Goal: Task Accomplishment & Management: Manage account settings

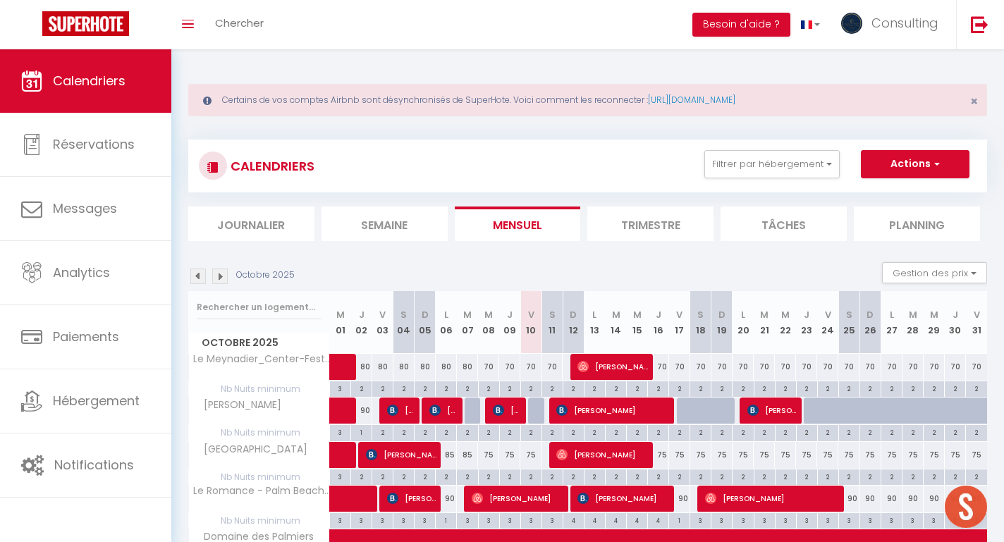
click at [24, 112] on link "Calendriers" at bounding box center [85, 80] width 171 height 63
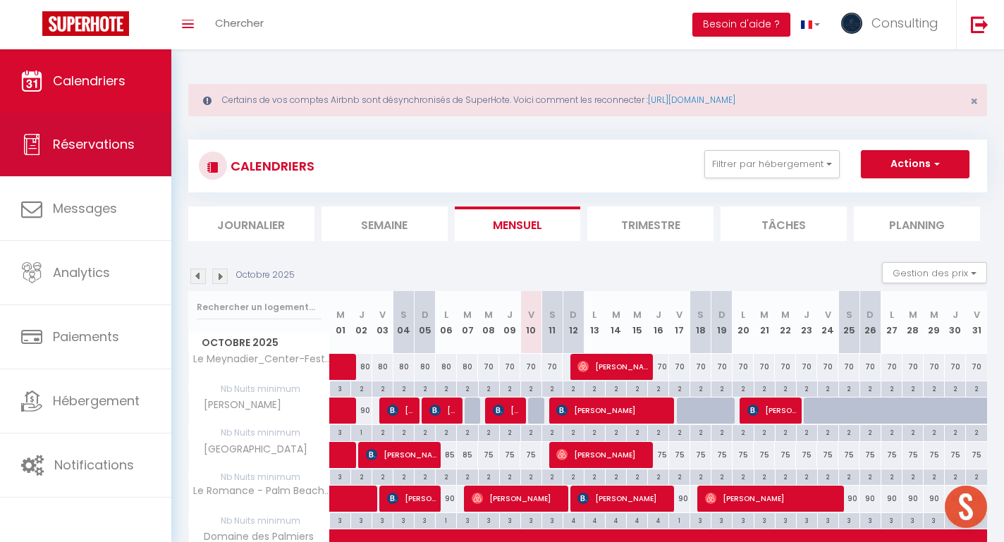
click at [35, 138] on icon at bounding box center [31, 144] width 21 height 21
select select "not_cancelled"
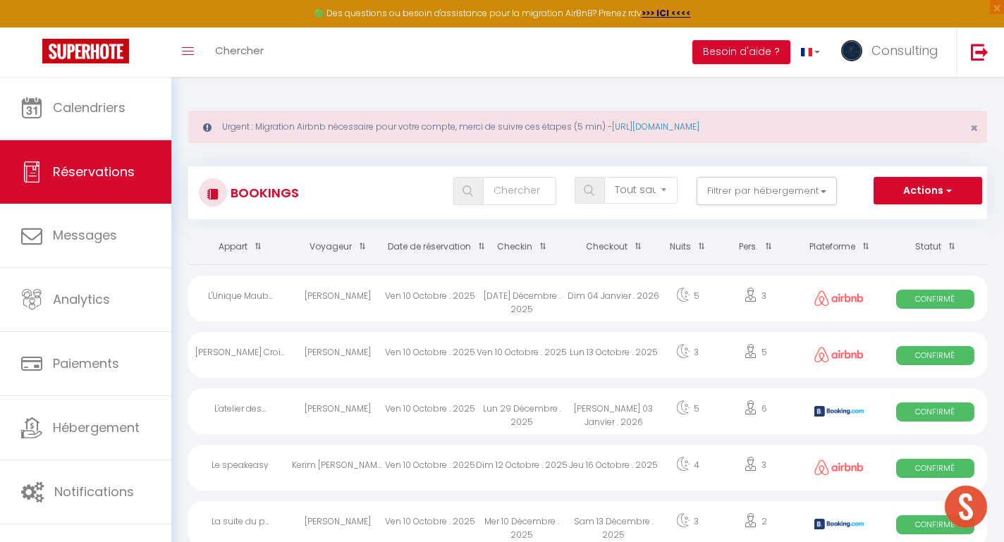
click at [400, 360] on div "Ven 10 Octobre . 2025" at bounding box center [430, 355] width 92 height 46
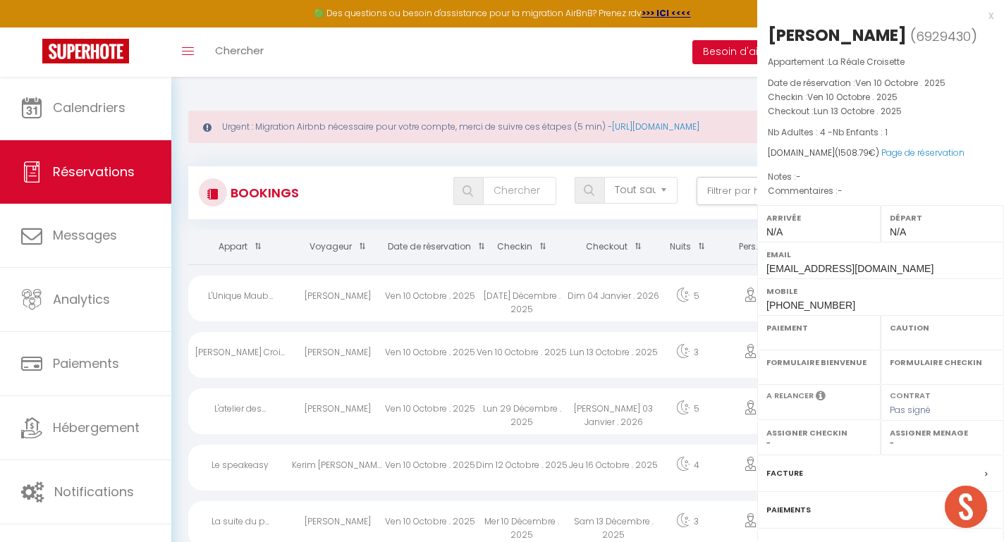
select select "OK"
select select "0"
select select "1"
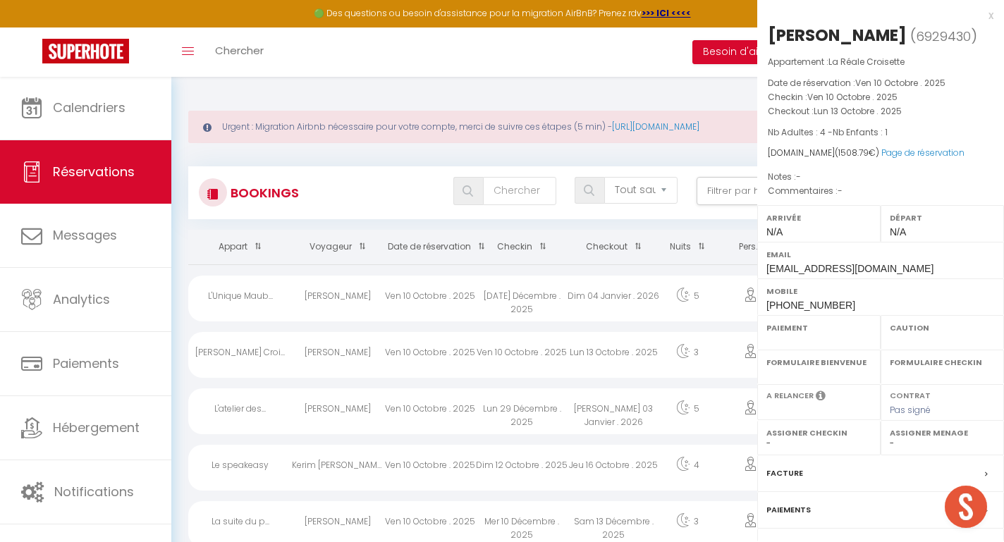
select select
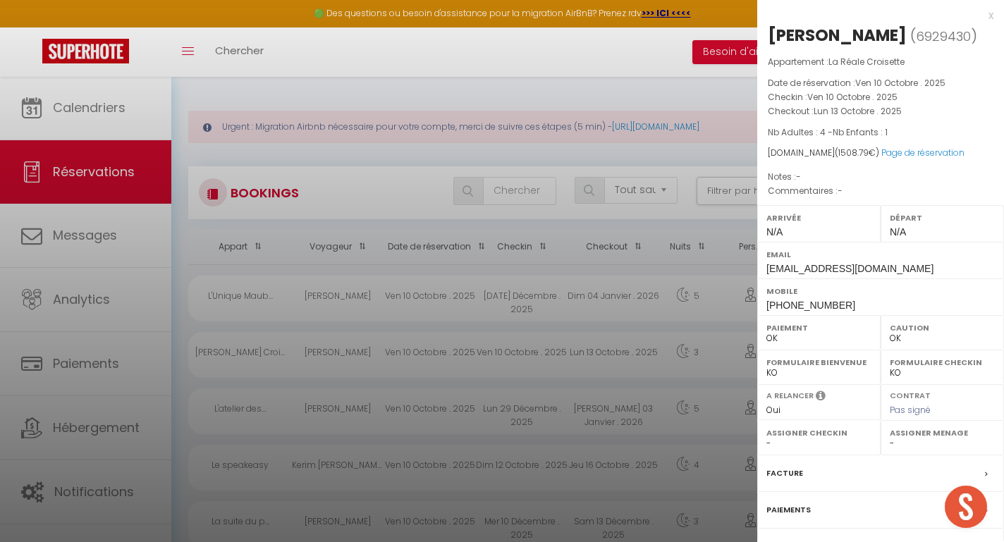
click at [401, 360] on div at bounding box center [502, 271] width 1004 height 542
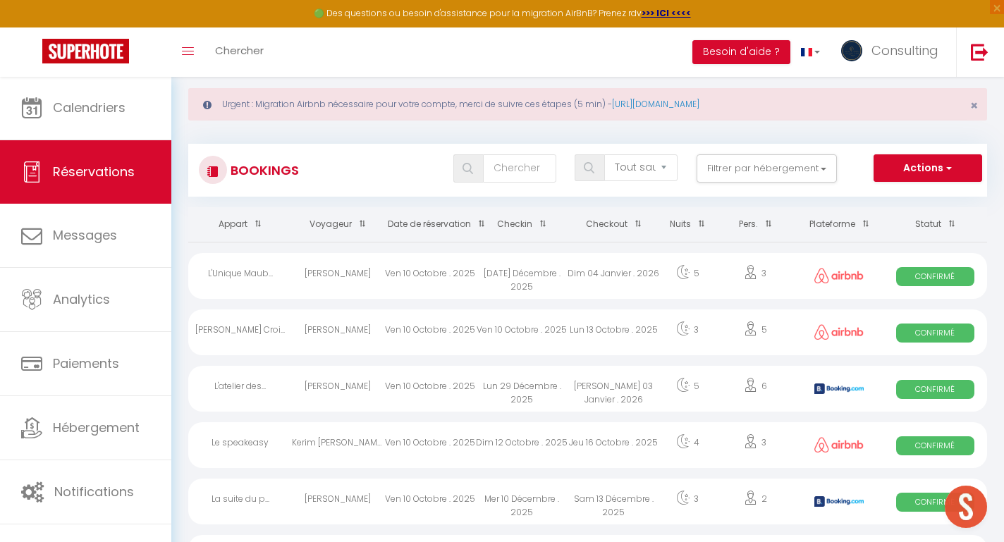
scroll to position [79, 0]
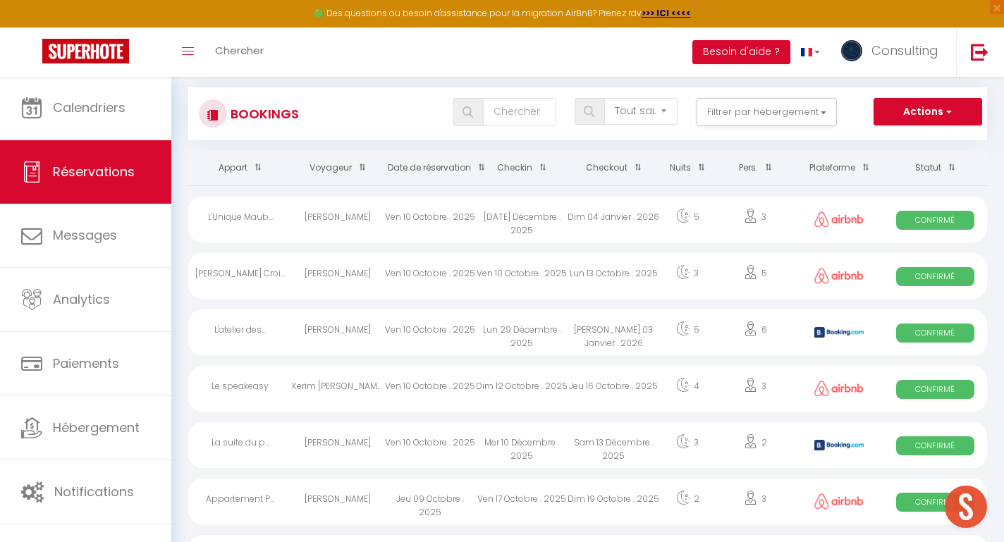
click at [397, 391] on div "Ven 10 Octobre . 2025" at bounding box center [430, 389] width 92 height 46
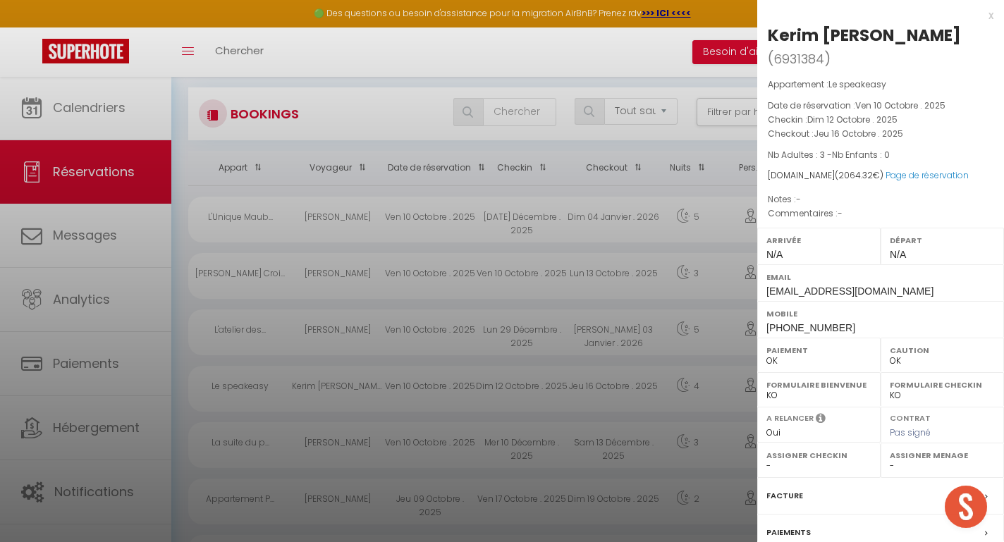
click at [397, 391] on div at bounding box center [502, 271] width 1004 height 542
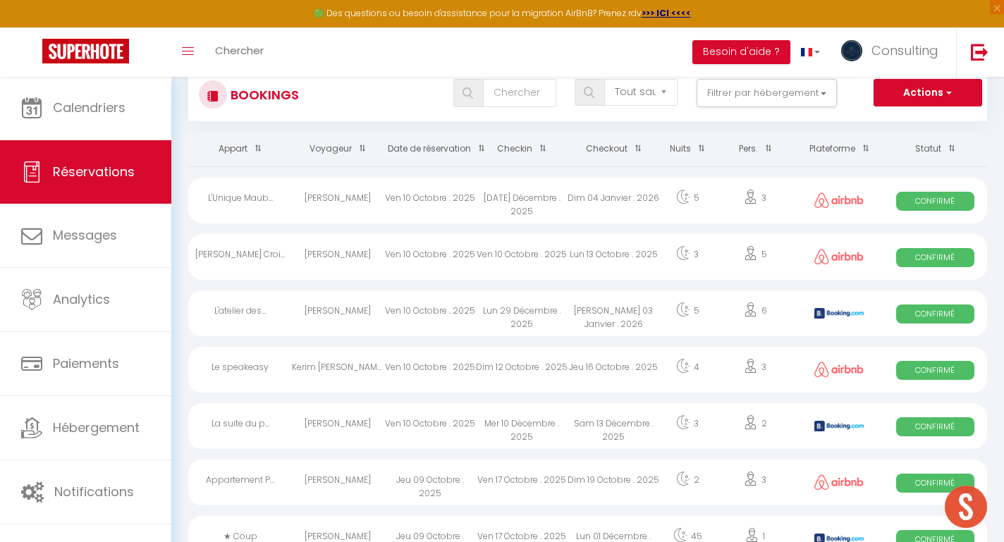
scroll to position [105, 0]
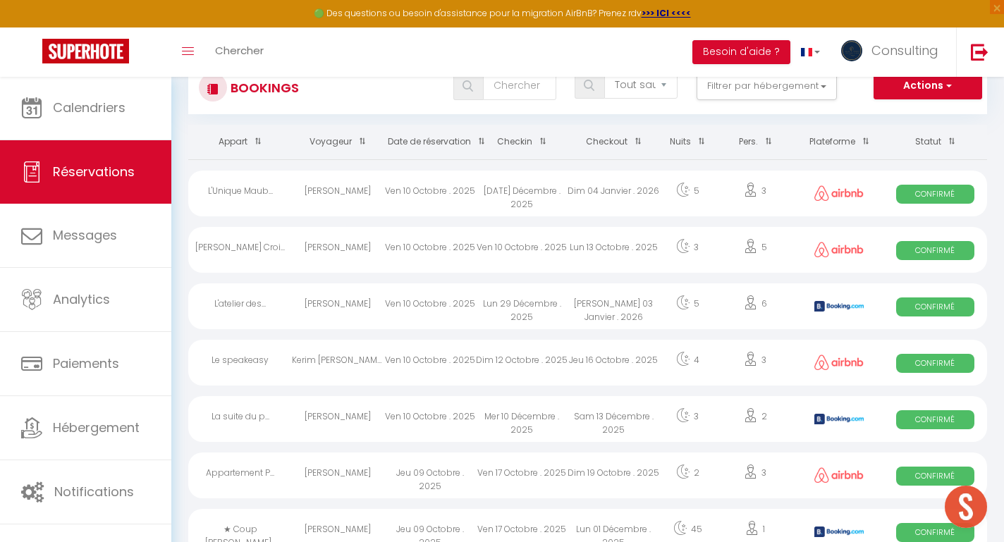
click at [397, 426] on div "Ven 10 Octobre . 2025" at bounding box center [430, 419] width 92 height 46
select select "KO"
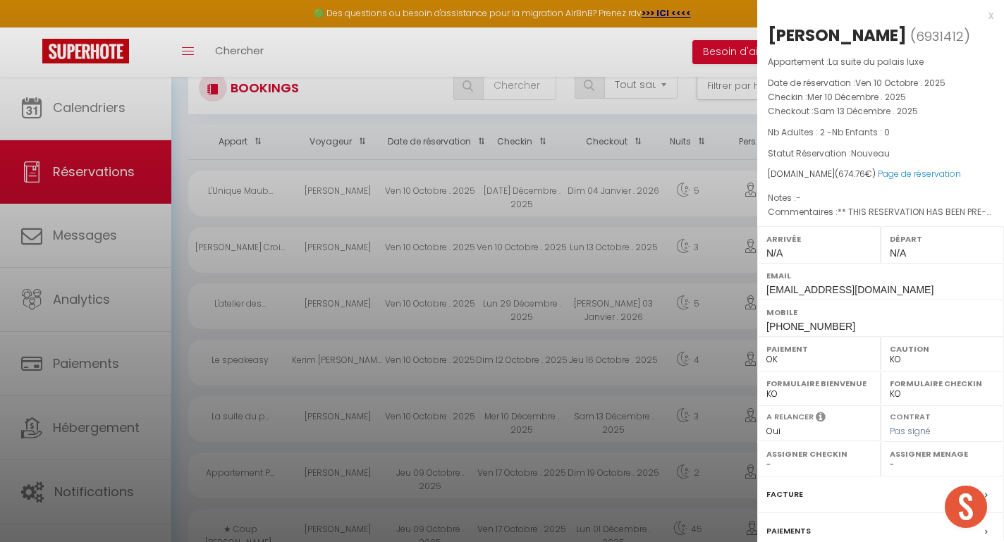
click at [397, 426] on div at bounding box center [502, 271] width 1004 height 542
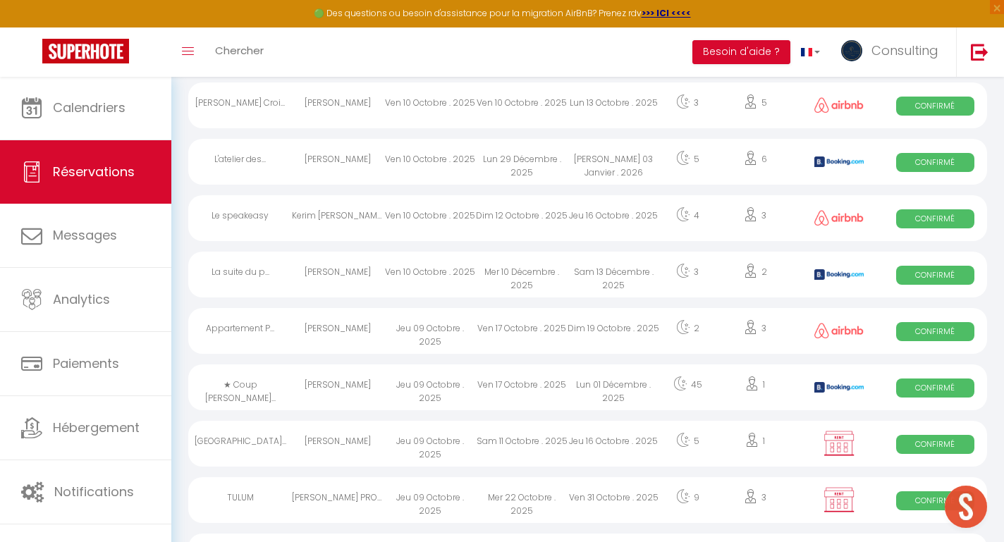
scroll to position [253, 0]
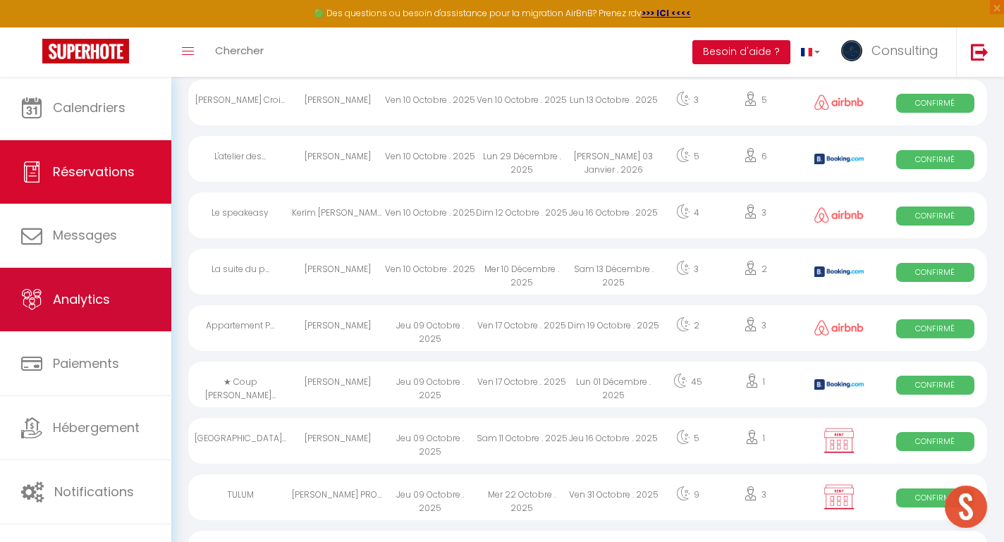
click at [87, 282] on link "Analytics" at bounding box center [85, 299] width 171 height 63
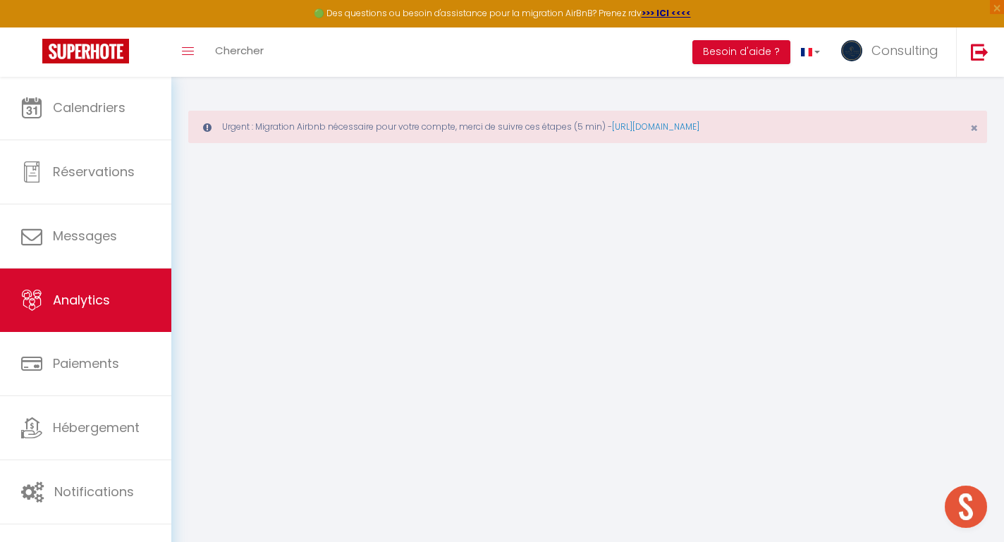
select select "2025"
select select "10"
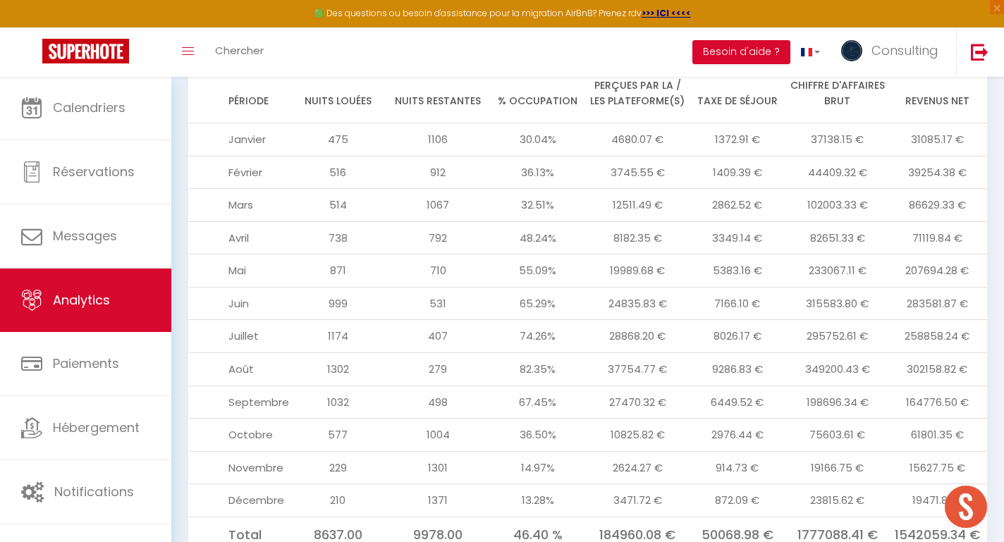
scroll to position [1751, 0]
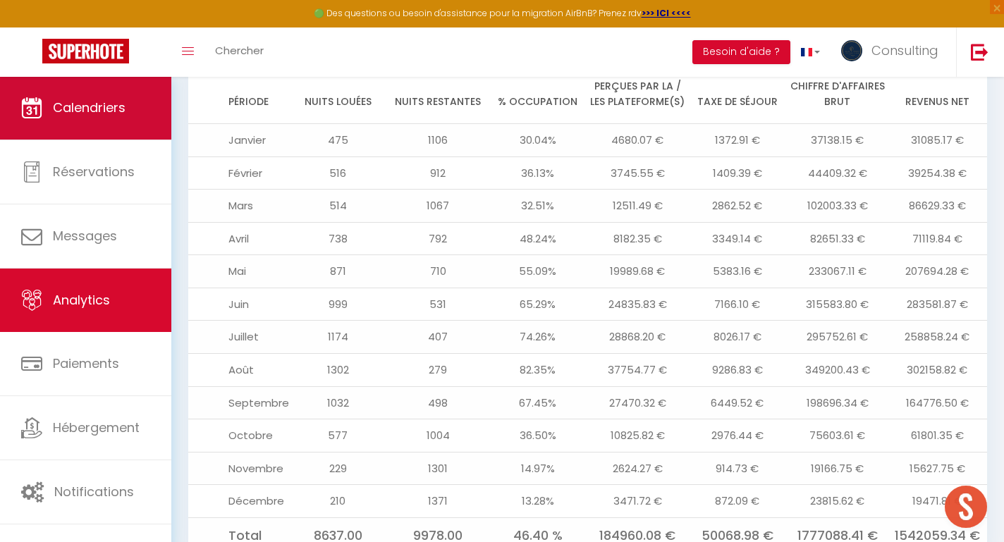
click at [142, 99] on link "Calendriers" at bounding box center [85, 107] width 171 height 63
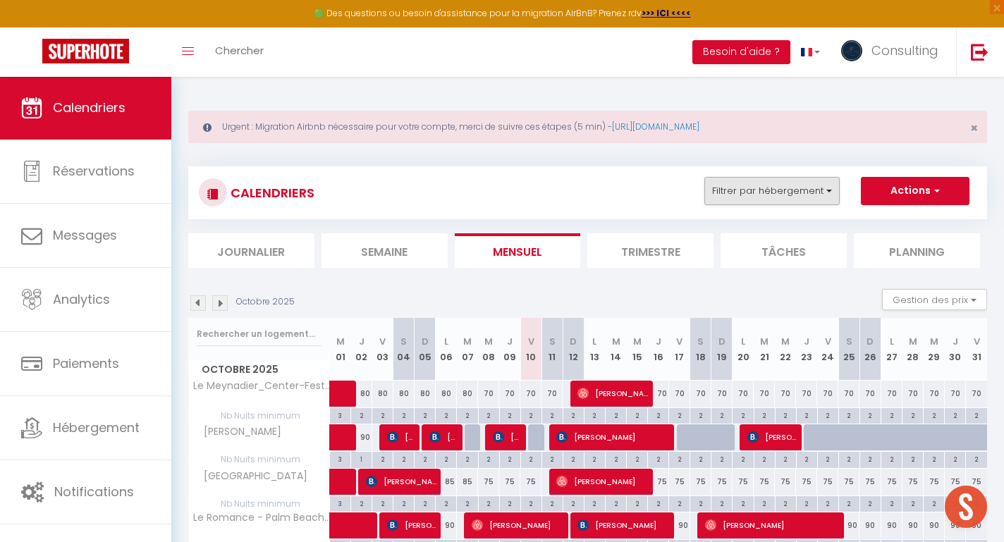
click at [743, 195] on button "Filtrer par hébergement" at bounding box center [772, 191] width 135 height 28
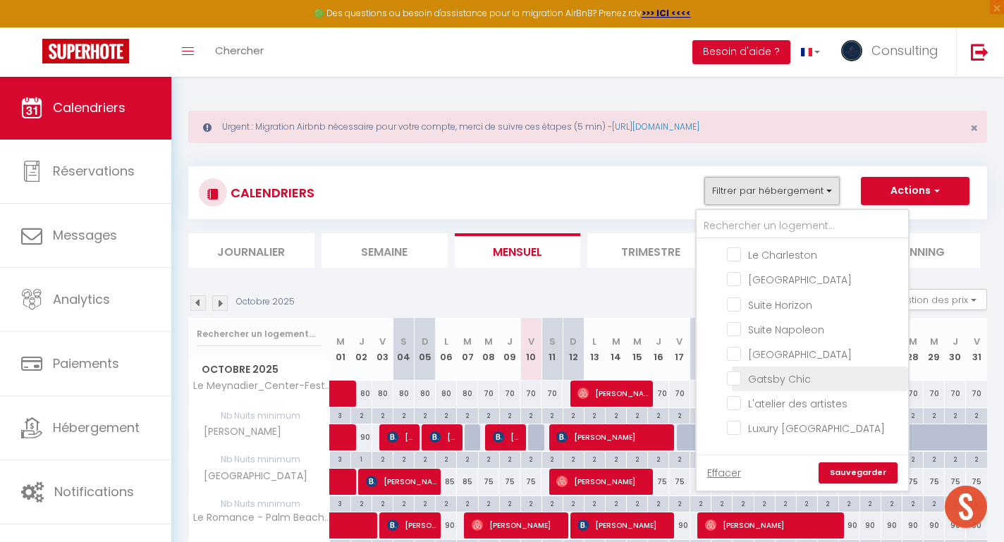
scroll to position [2304, 0]
